Goal: Transaction & Acquisition: Purchase product/service

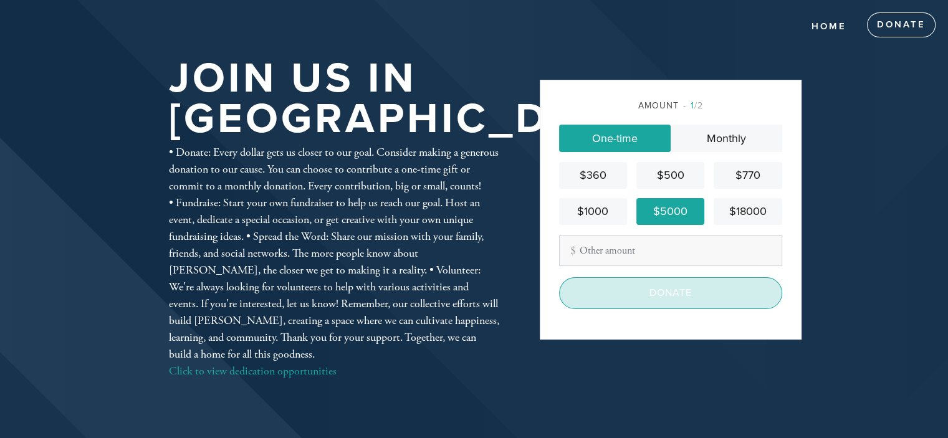
click at [662, 299] on input "Donate" at bounding box center [670, 292] width 223 height 31
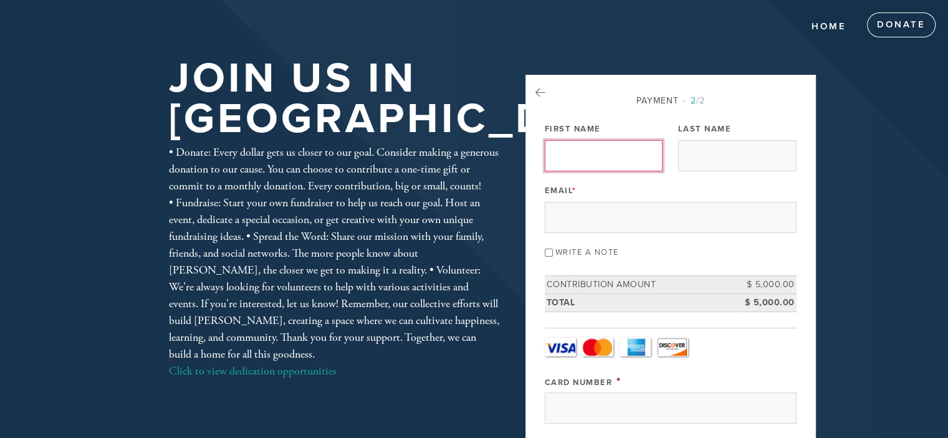
click at [598, 145] on input "First Name" at bounding box center [604, 155] width 118 height 31
type input "David"
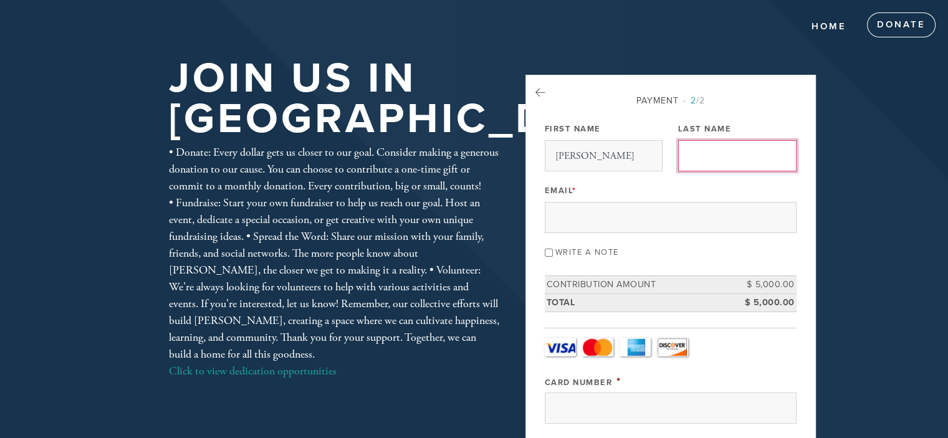
type input "Homami"
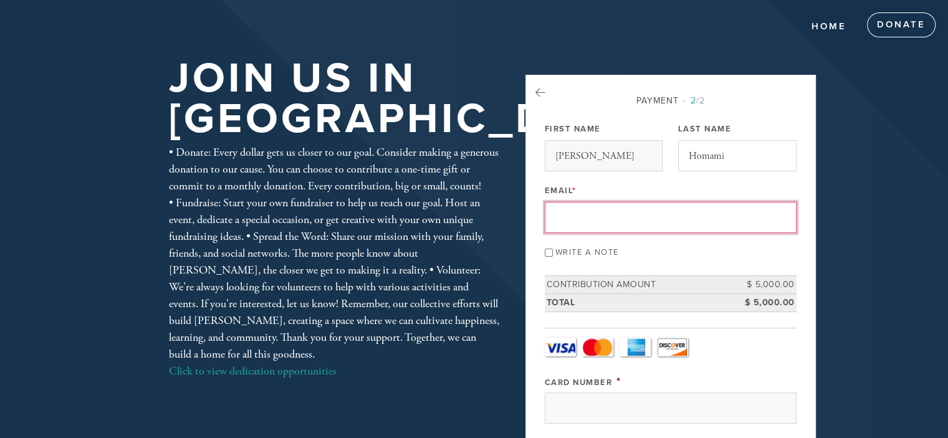
type input "david@plumbingoverstock.com"
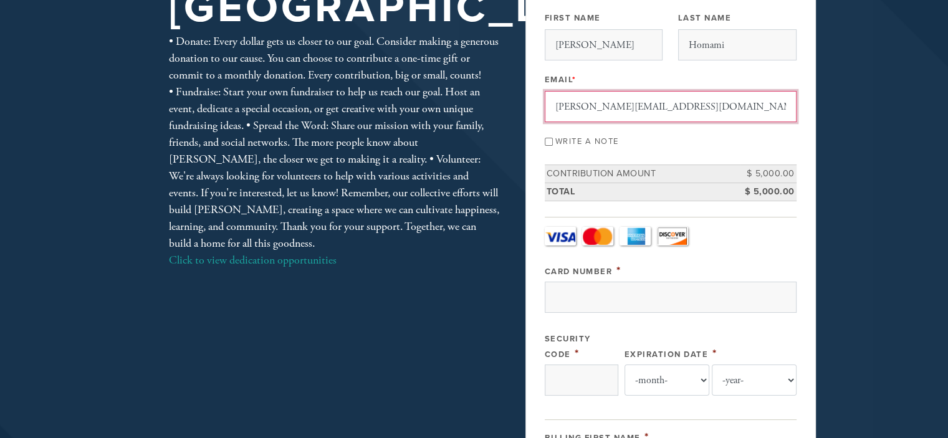
scroll to position [125, 0]
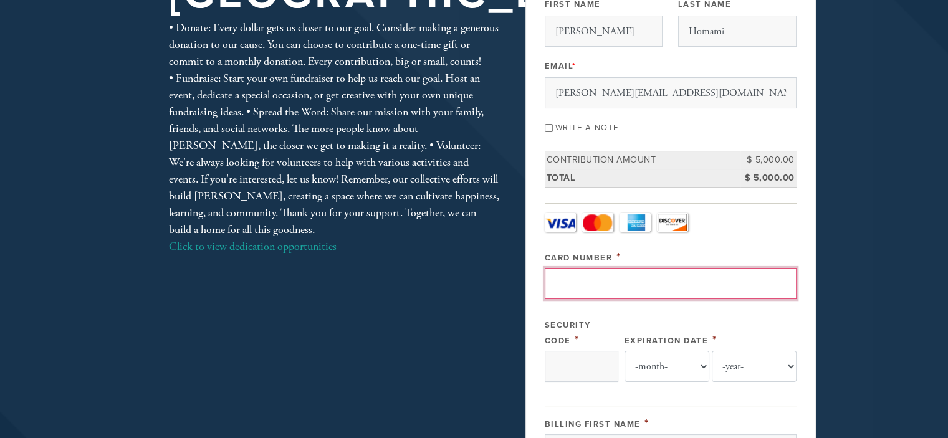
click at [627, 293] on input "Card Number" at bounding box center [671, 283] width 252 height 31
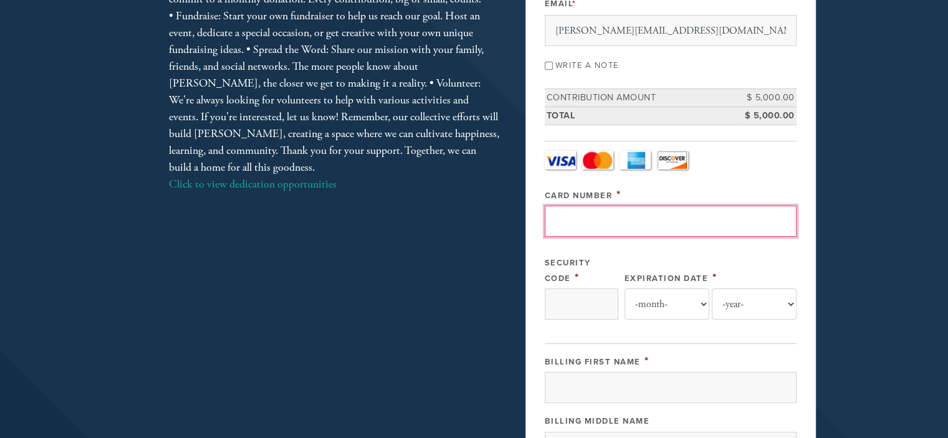
click at [703, 214] on input "Card Number" at bounding box center [671, 221] width 252 height 31
type input "376747288654009"
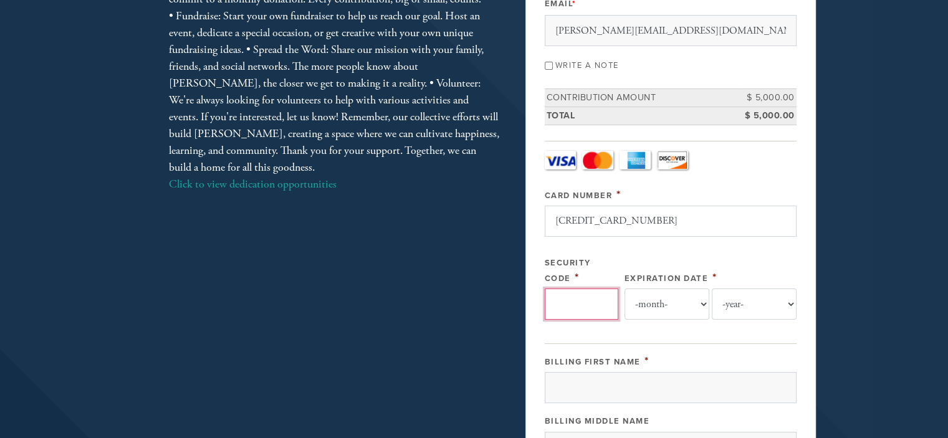
type input "9985"
select select "3"
select select "2030"
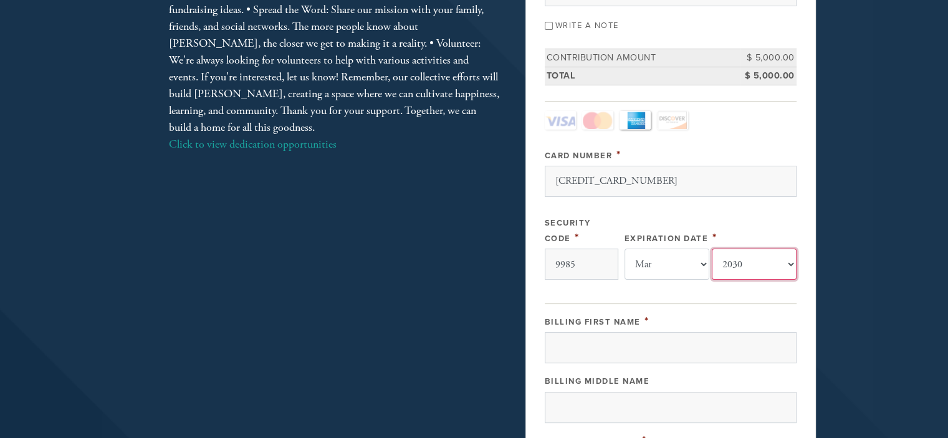
scroll to position [312, 0]
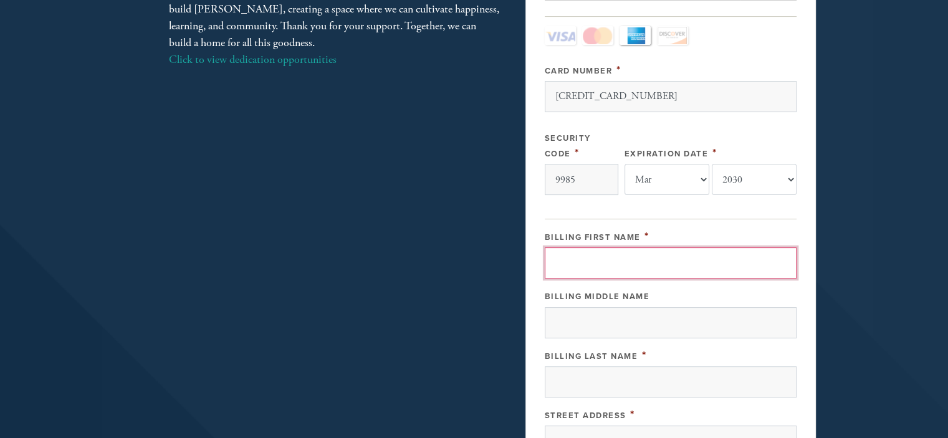
click at [657, 258] on input "Billing First Name" at bounding box center [671, 262] width 252 height 31
click at [675, 274] on input "Billing First Name" at bounding box center [671, 262] width 252 height 31
type input "David"
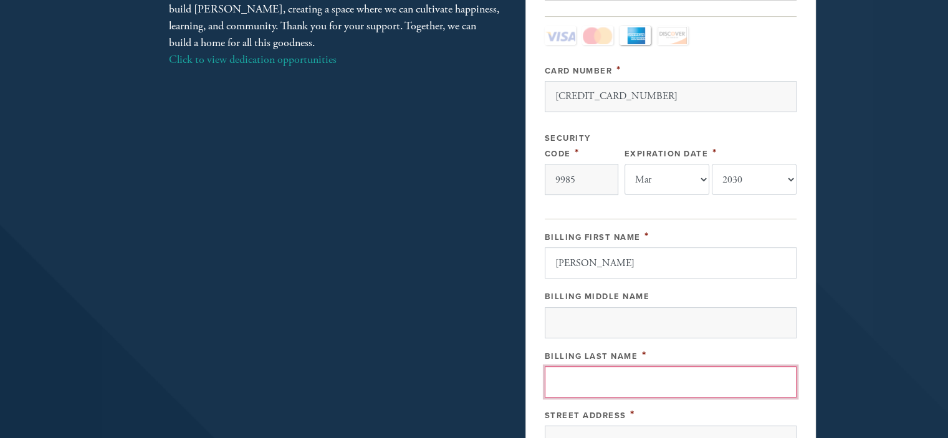
type input "Homami"
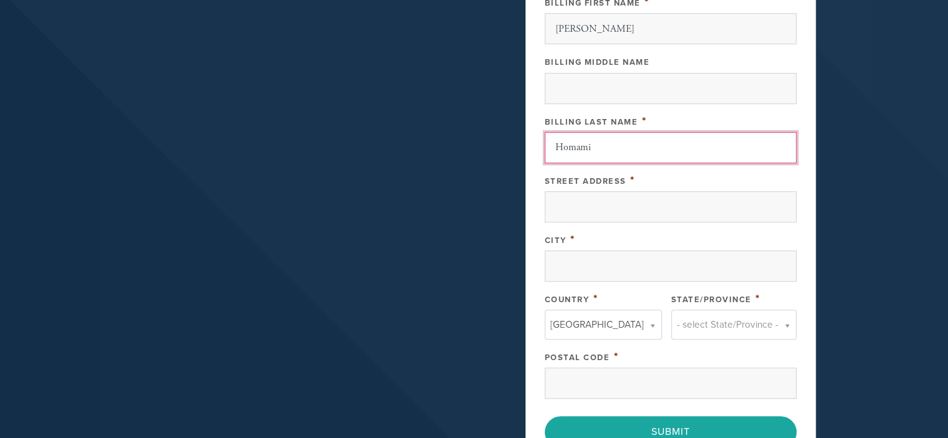
scroll to position [561, 0]
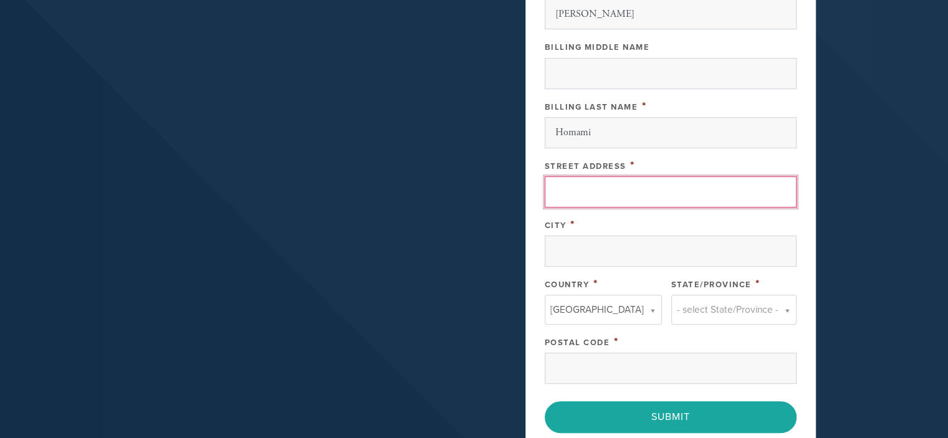
click at [652, 186] on input "Street Address" at bounding box center [671, 191] width 252 height 31
type input "315 N. La Brea Ave."
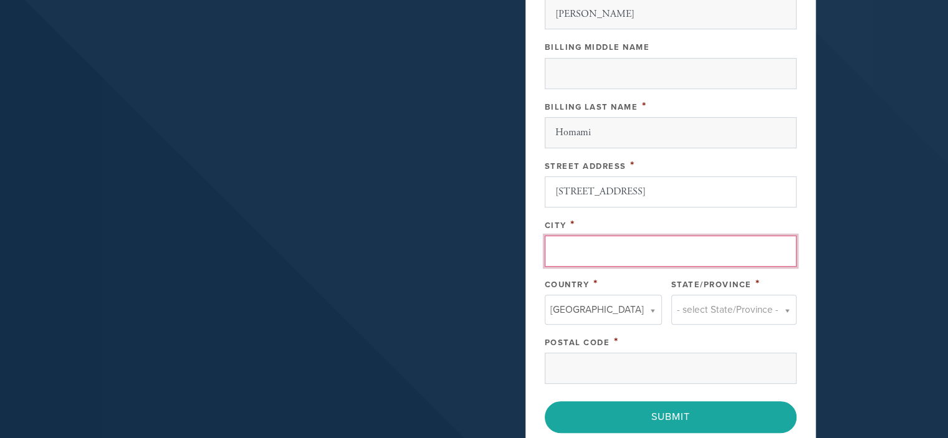
type input "Los Angeles"
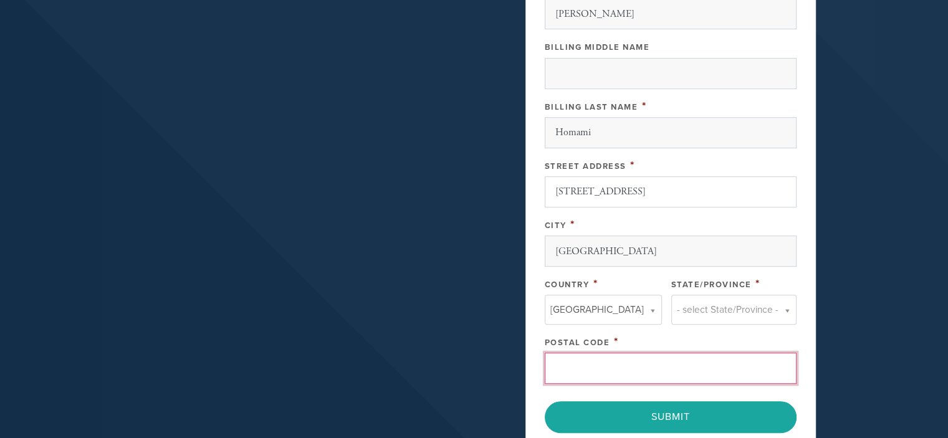
type input "90036"
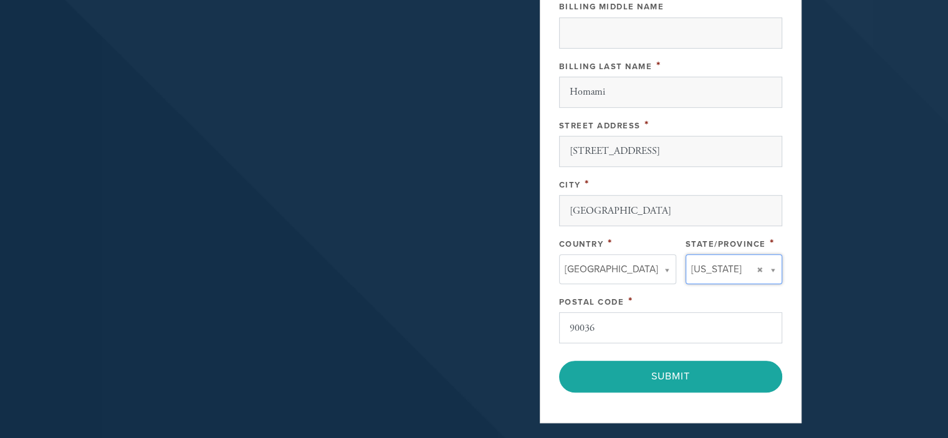
scroll to position [623, 0]
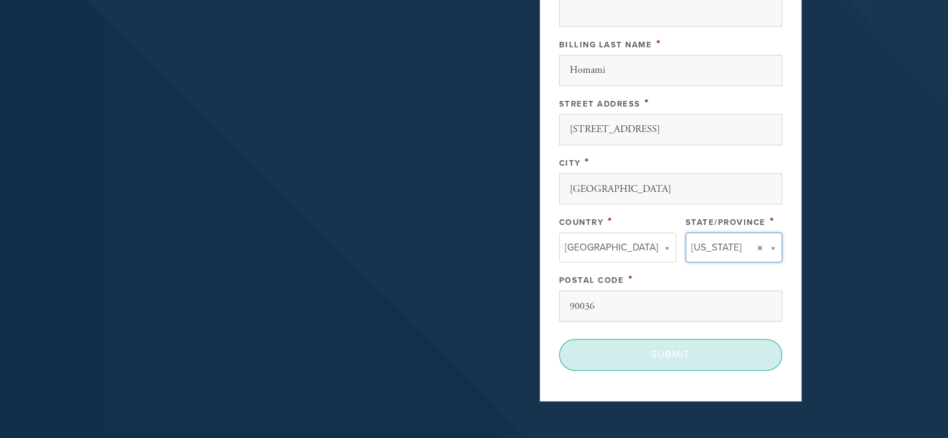
click at [638, 347] on input "Submit" at bounding box center [670, 354] width 223 height 31
